Goal: Find specific page/section: Find specific page/section

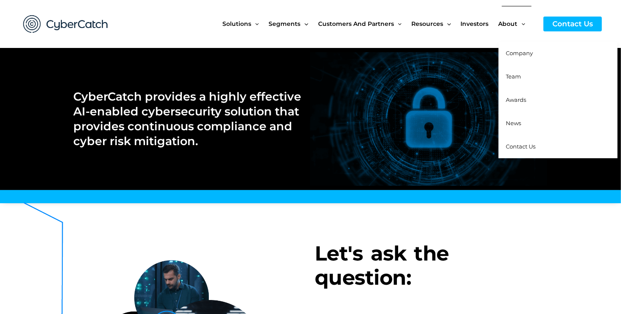
click at [514, 82] on link "Team" at bounding box center [558, 76] width 119 height 23
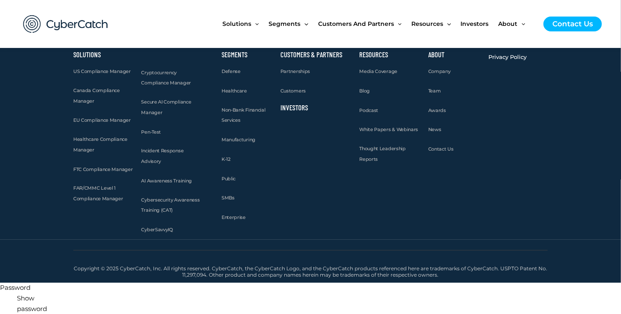
scroll to position [1071, 0]
click at [447, 152] on span "Contact Us" at bounding box center [440, 149] width 25 height 6
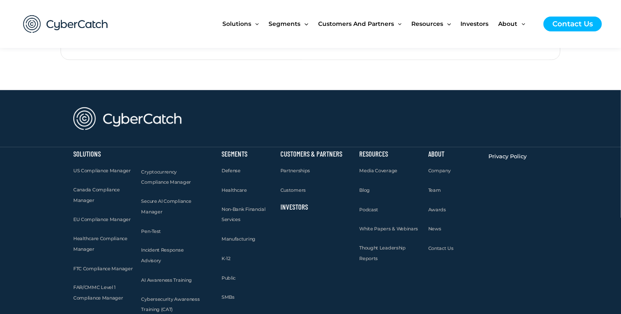
scroll to position [1142, 0]
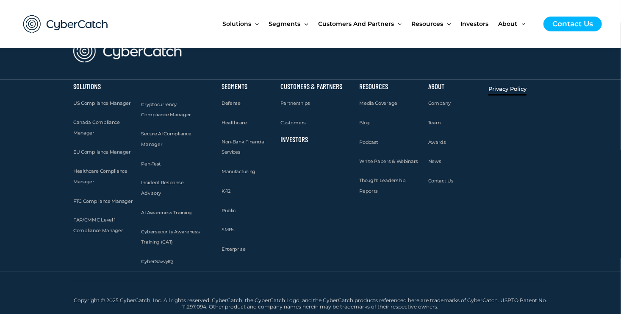
click at [514, 89] on span "Privacy Policy" at bounding box center [507, 88] width 38 height 7
